Goal: Use online tool/utility

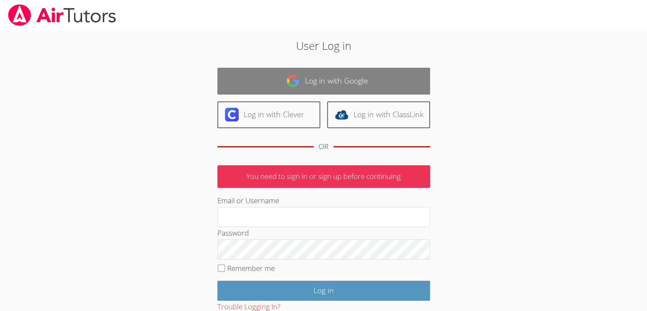
click at [285, 75] on link "Log in with Google" at bounding box center [323, 81] width 213 height 27
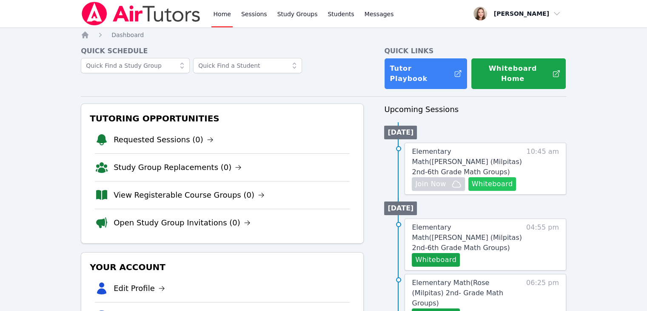
click at [487, 177] on button "Whiteboard" at bounding box center [493, 184] width 48 height 14
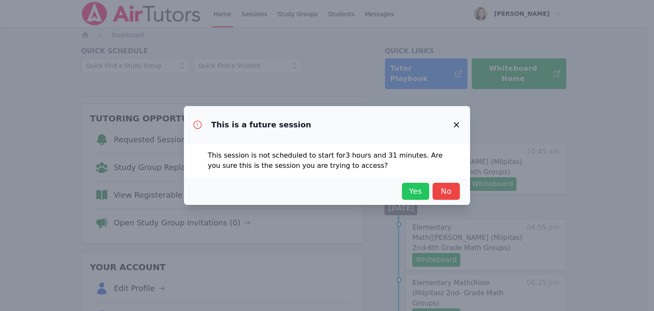
click at [406, 193] on span "Yes" at bounding box center [415, 191] width 19 height 12
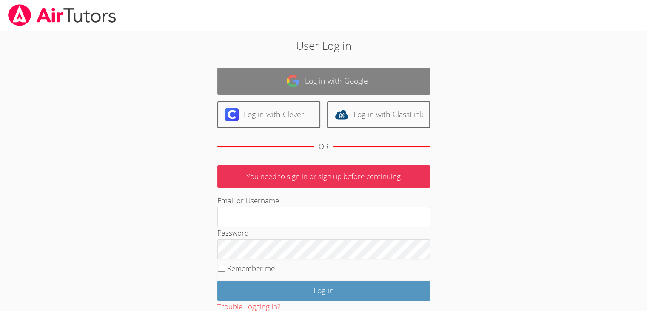
click at [318, 74] on link "Log in with Google" at bounding box center [323, 81] width 213 height 27
